Goal: Task Accomplishment & Management: Use online tool/utility

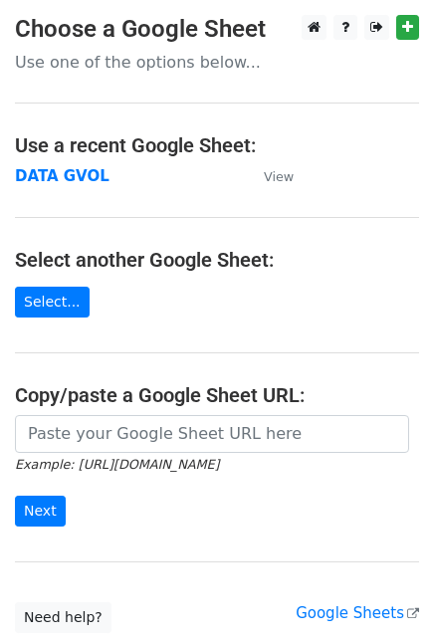
click at [83, 168] on strong "DATA GVOL" at bounding box center [62, 176] width 95 height 18
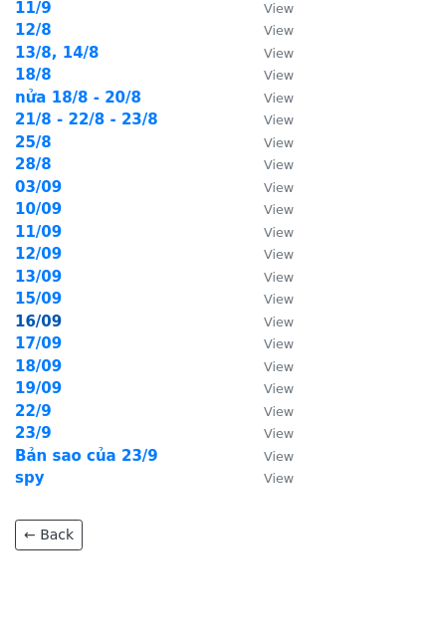
scroll to position [186, 0]
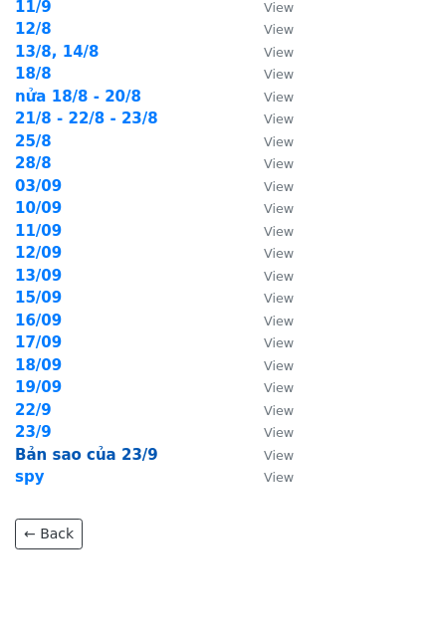
click at [33, 461] on strong "Bản sao của 23/9" at bounding box center [86, 455] width 143 height 18
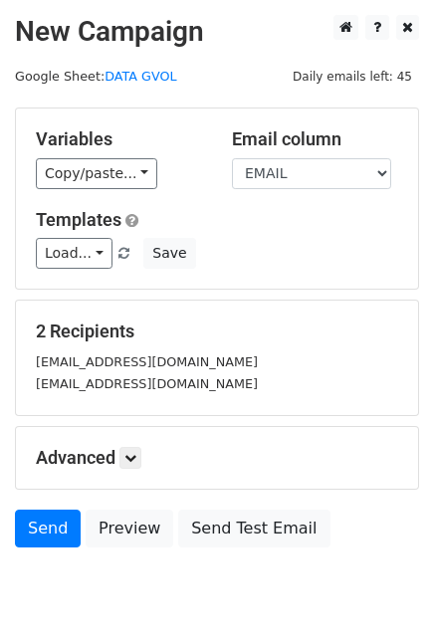
click at [97, 235] on div "Templates Load... TIẾP NHẬN CV GVOL TRƯỞNG NHÓM KINH DOANH Save" at bounding box center [217, 239] width 392 height 61
click at [86, 257] on link "Load..." at bounding box center [74, 253] width 77 height 31
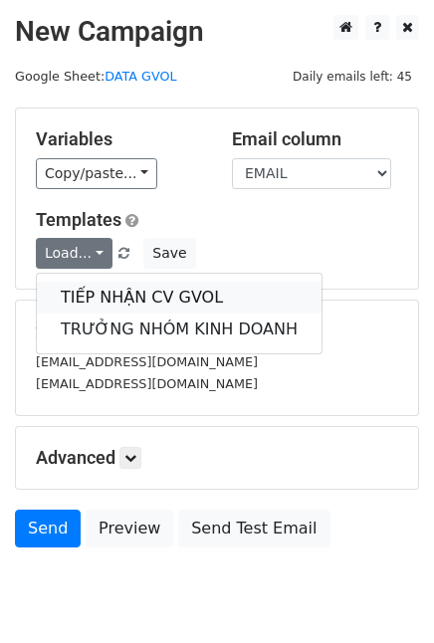
click at [100, 305] on link "TIẾP NHẬN CV GVOL" at bounding box center [179, 298] width 285 height 32
